Goal: Find specific page/section: Find specific page/section

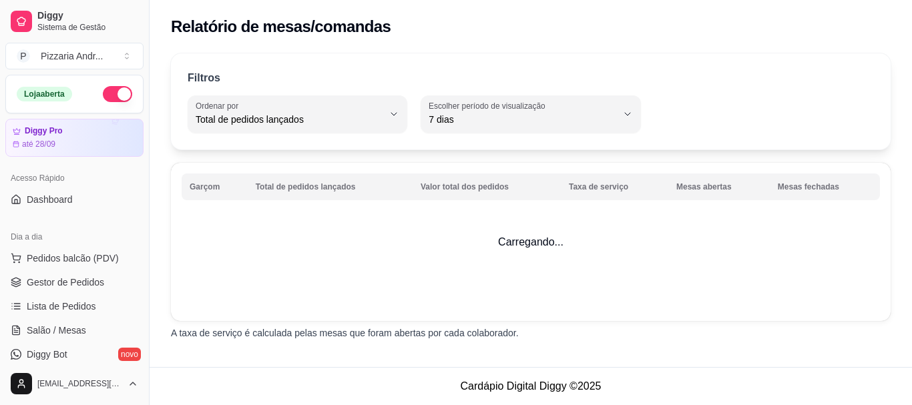
select select "TOTAL_OF_ORDERS"
select select "7"
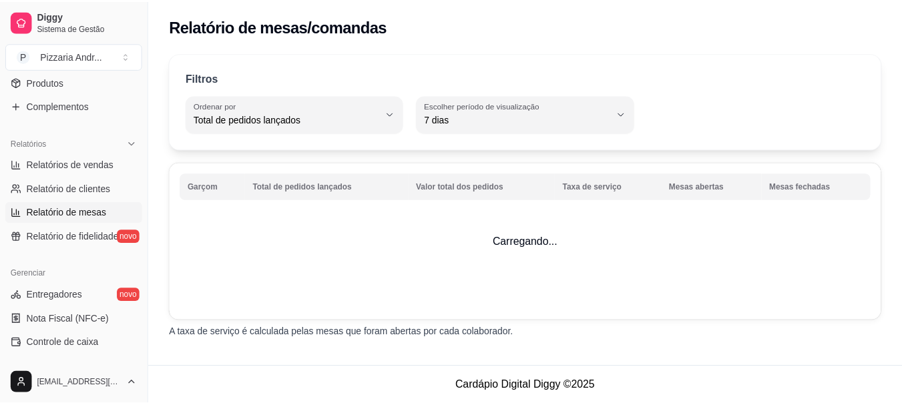
scroll to position [288, 0]
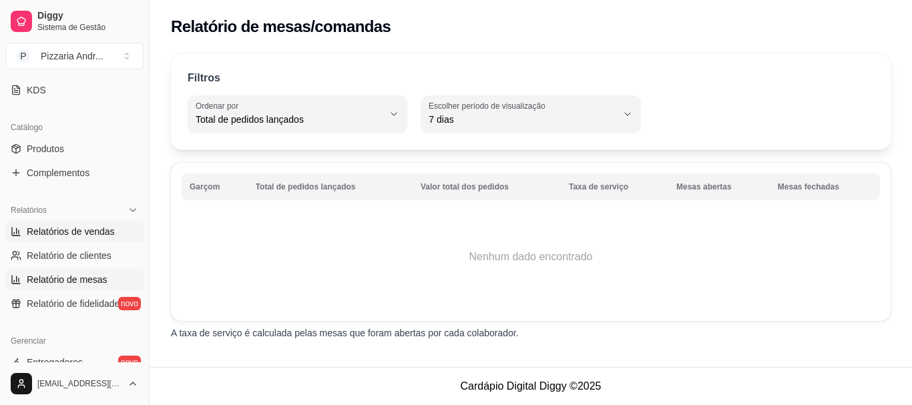
click at [68, 234] on span "Relatórios de vendas" at bounding box center [71, 231] width 88 height 13
select select "ALL"
select select "0"
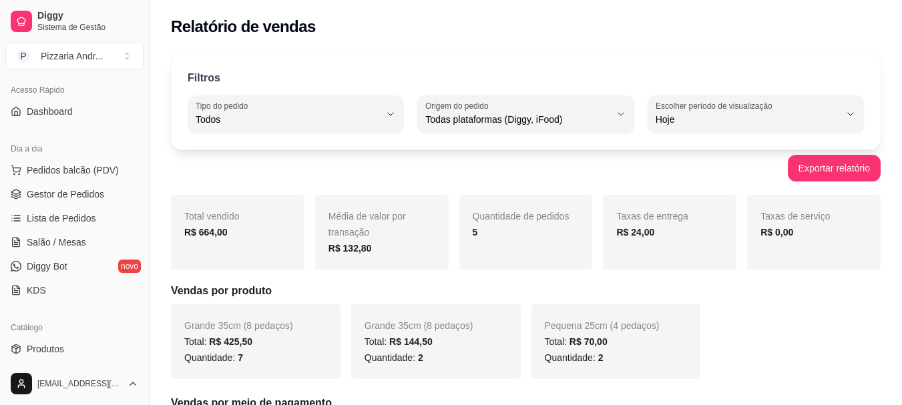
scroll to position [21, 0]
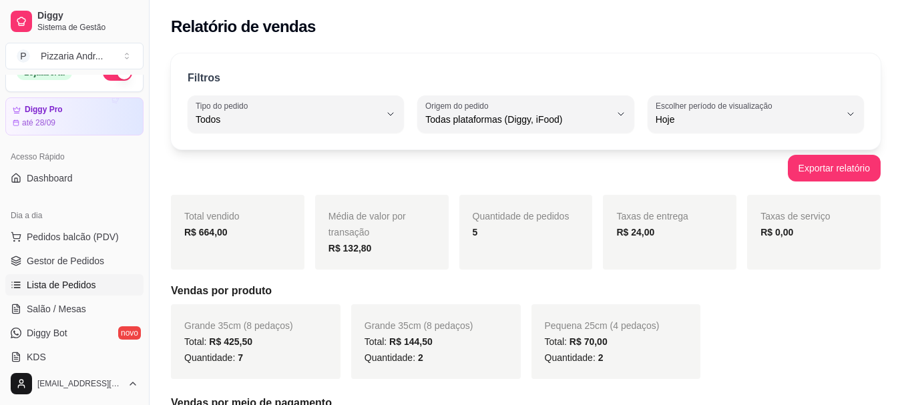
click at [56, 283] on span "Lista de Pedidos" at bounding box center [61, 284] width 69 height 13
